Goal: Find specific page/section

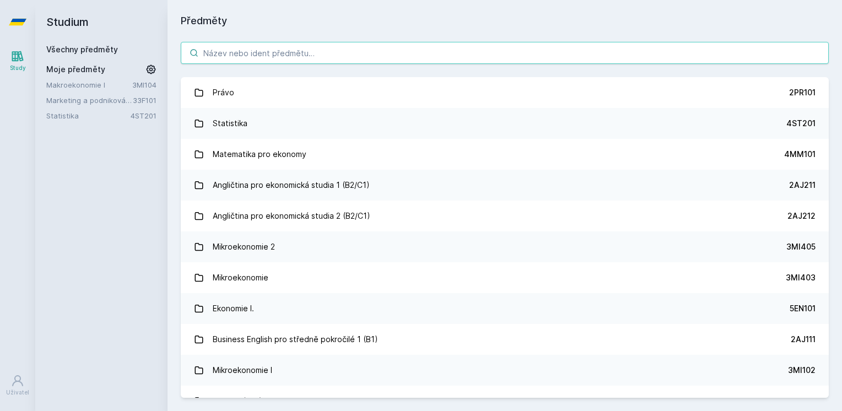
click at [428, 55] on input "search" at bounding box center [505, 53] width 648 height 22
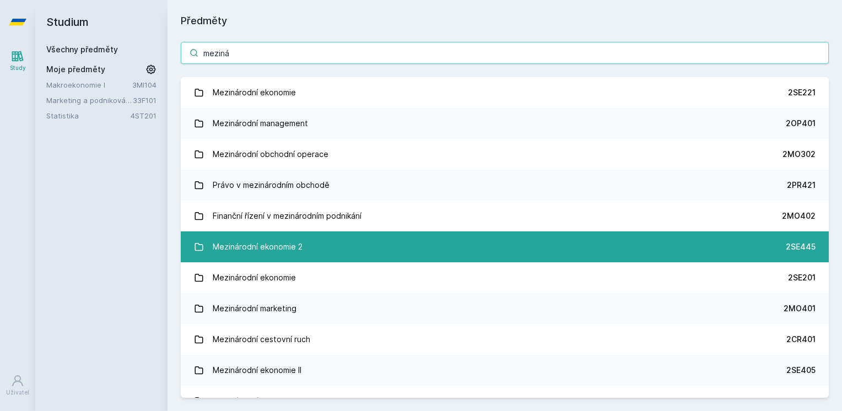
type input "meziná"
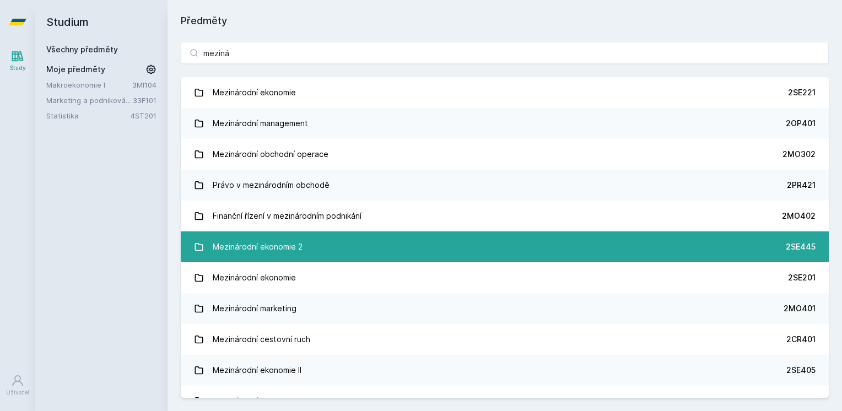
click at [356, 244] on link "Mezinárodní ekonomie 2 2SE445" at bounding box center [505, 247] width 648 height 31
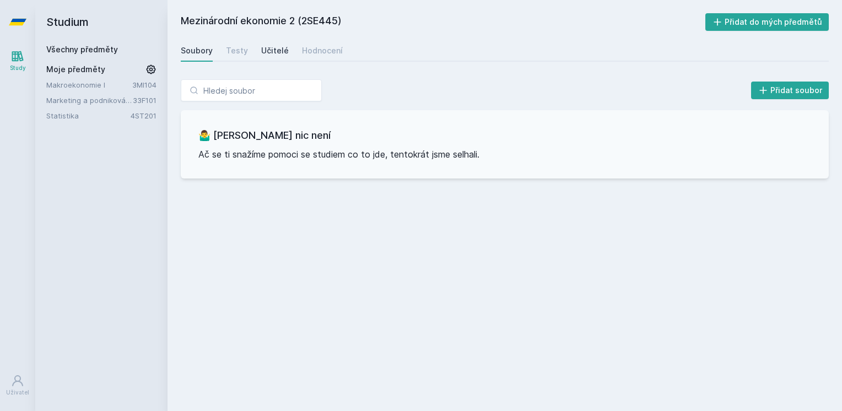
click at [273, 52] on div "Učitelé" at bounding box center [275, 50] width 28 height 11
click at [241, 48] on div "Testy" at bounding box center [237, 50] width 22 height 11
click at [317, 56] on div "Hodnocení" at bounding box center [322, 50] width 41 height 11
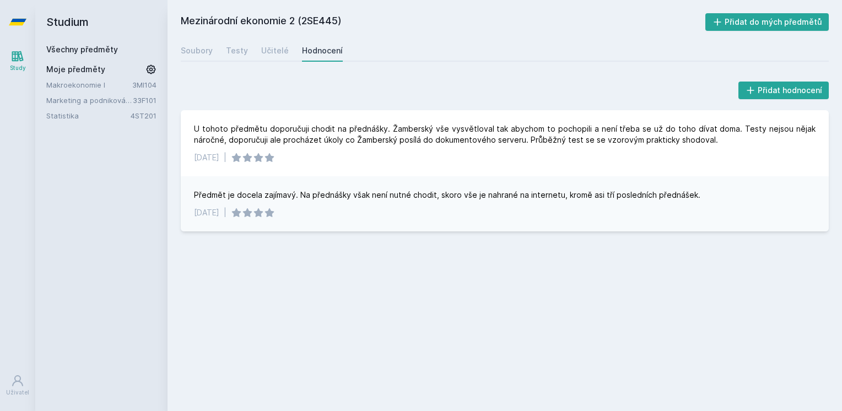
click at [312, 283] on div "Mezinárodní ekonomie 2 (2SE445) Přidat do mých předmětů [GEOGRAPHIC_DATA] Testy…" at bounding box center [505, 205] width 648 height 385
